Goal: Navigation & Orientation: Go to known website

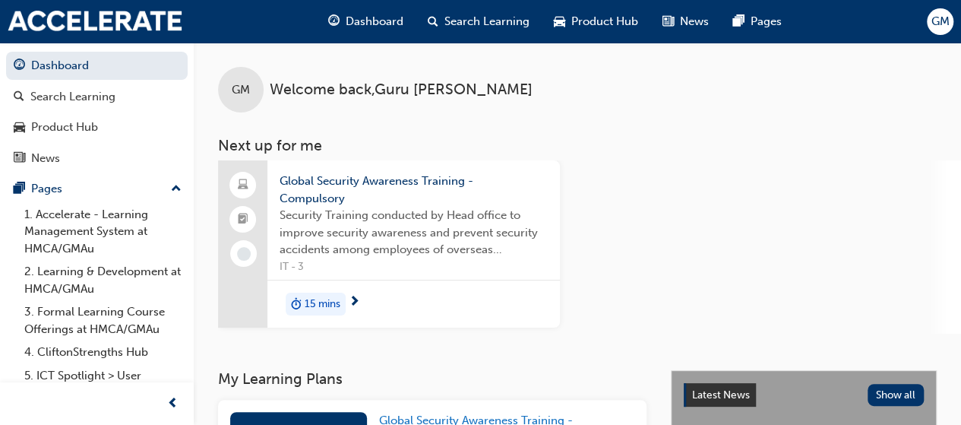
click at [345, 296] on div "15 mins" at bounding box center [316, 304] width 60 height 23
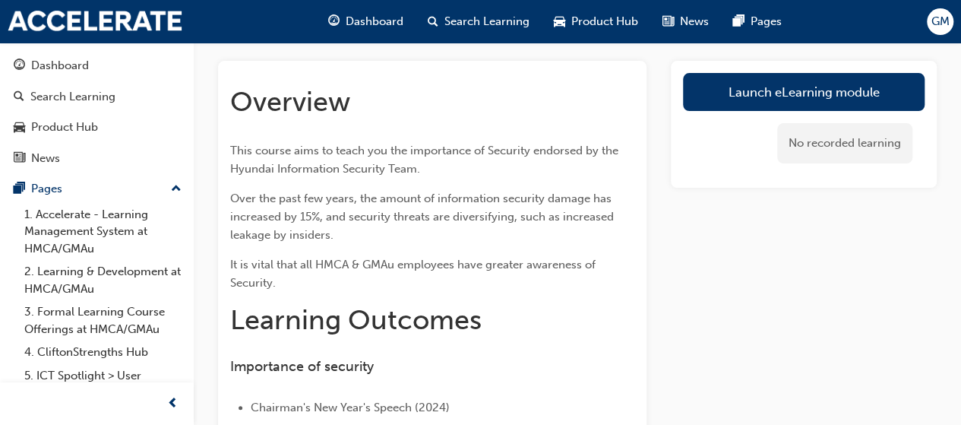
scroll to position [75, 0]
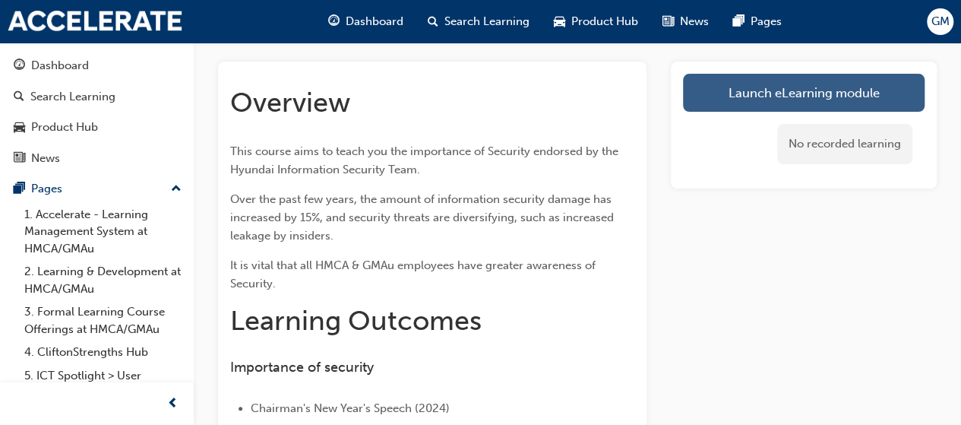
click at [846, 74] on link "Launch eLearning module" at bounding box center [804, 93] width 242 height 38
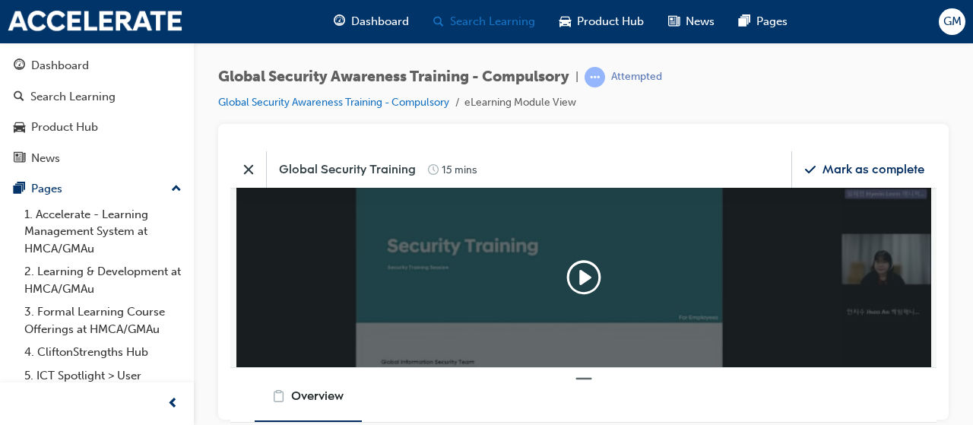
scroll to position [154, 730]
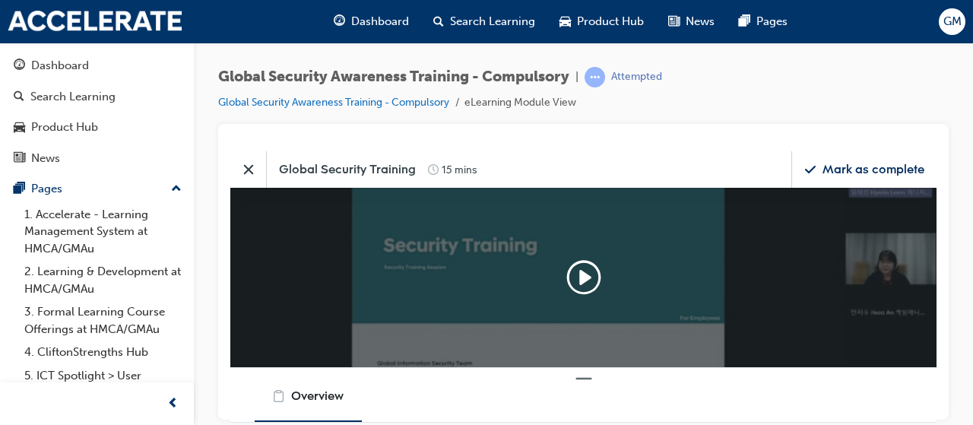
click at [902, 170] on div "Mark as complete" at bounding box center [873, 168] width 102 height 17
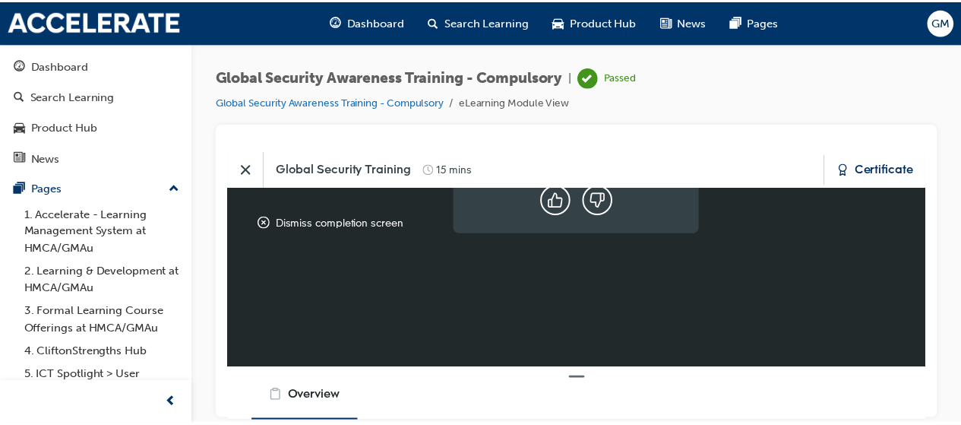
scroll to position [214, 0]
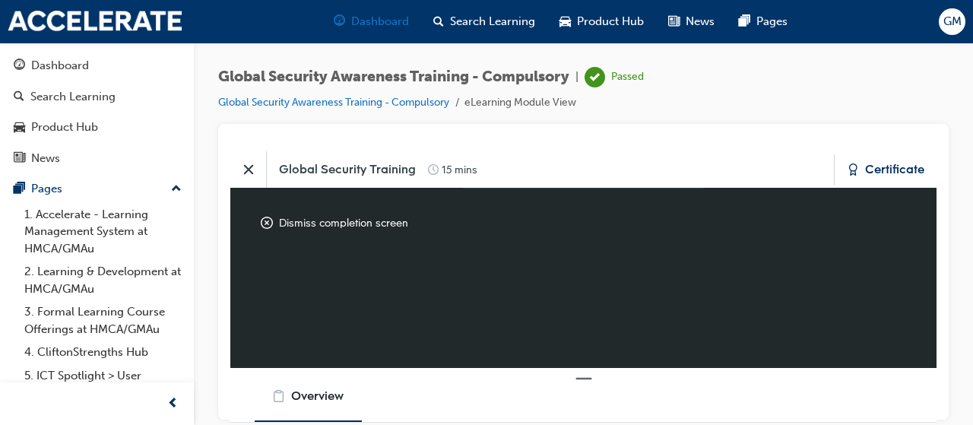
click at [389, 30] on span "Dashboard" at bounding box center [380, 21] width 58 height 17
